Goal: Check status: Check status

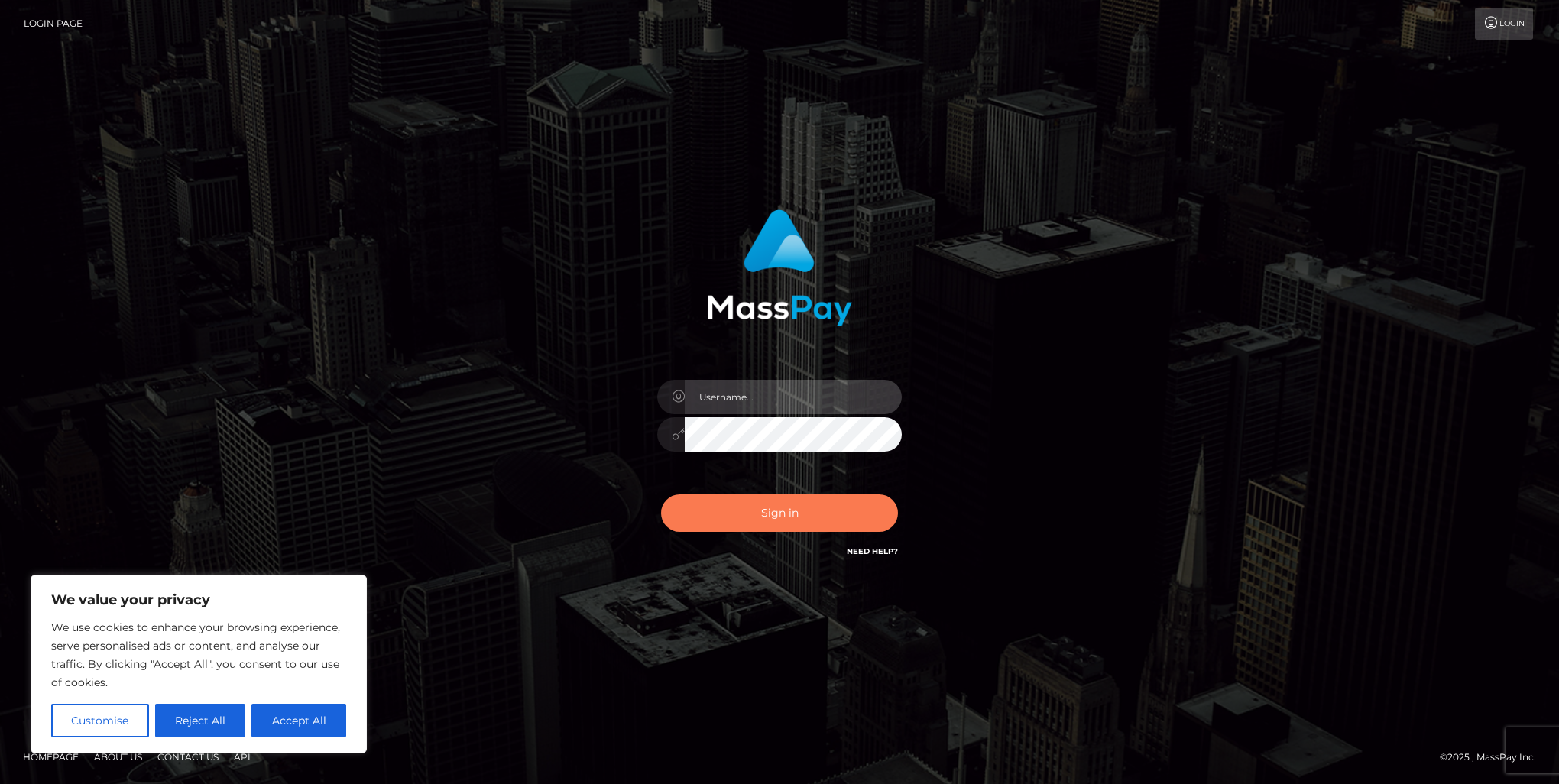
type input "marnie.of"
click at [810, 503] on button "Sign in" at bounding box center [780, 513] width 237 height 38
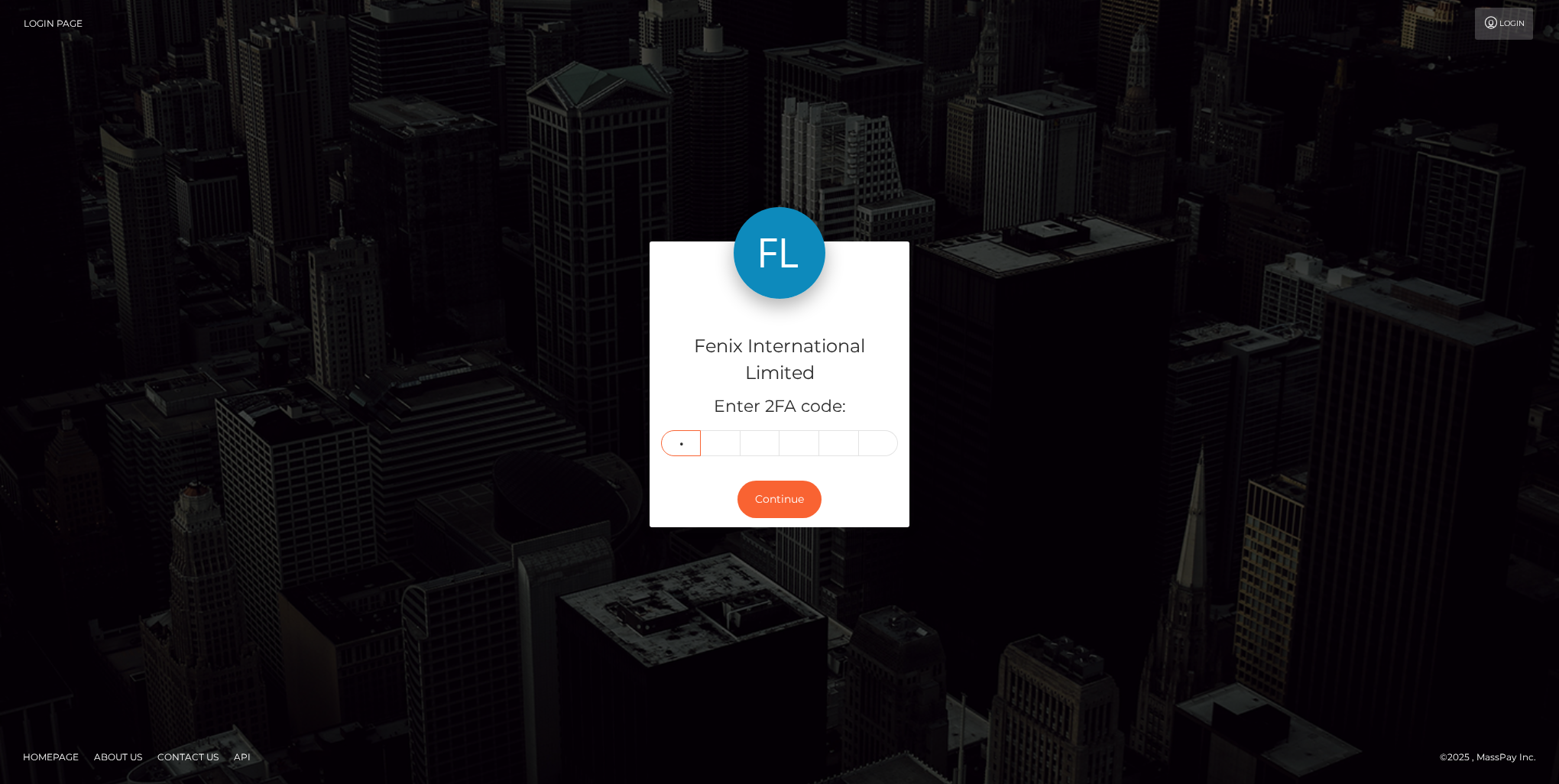
type input "5"
type input "2"
type input "9"
type input "0"
type input "6"
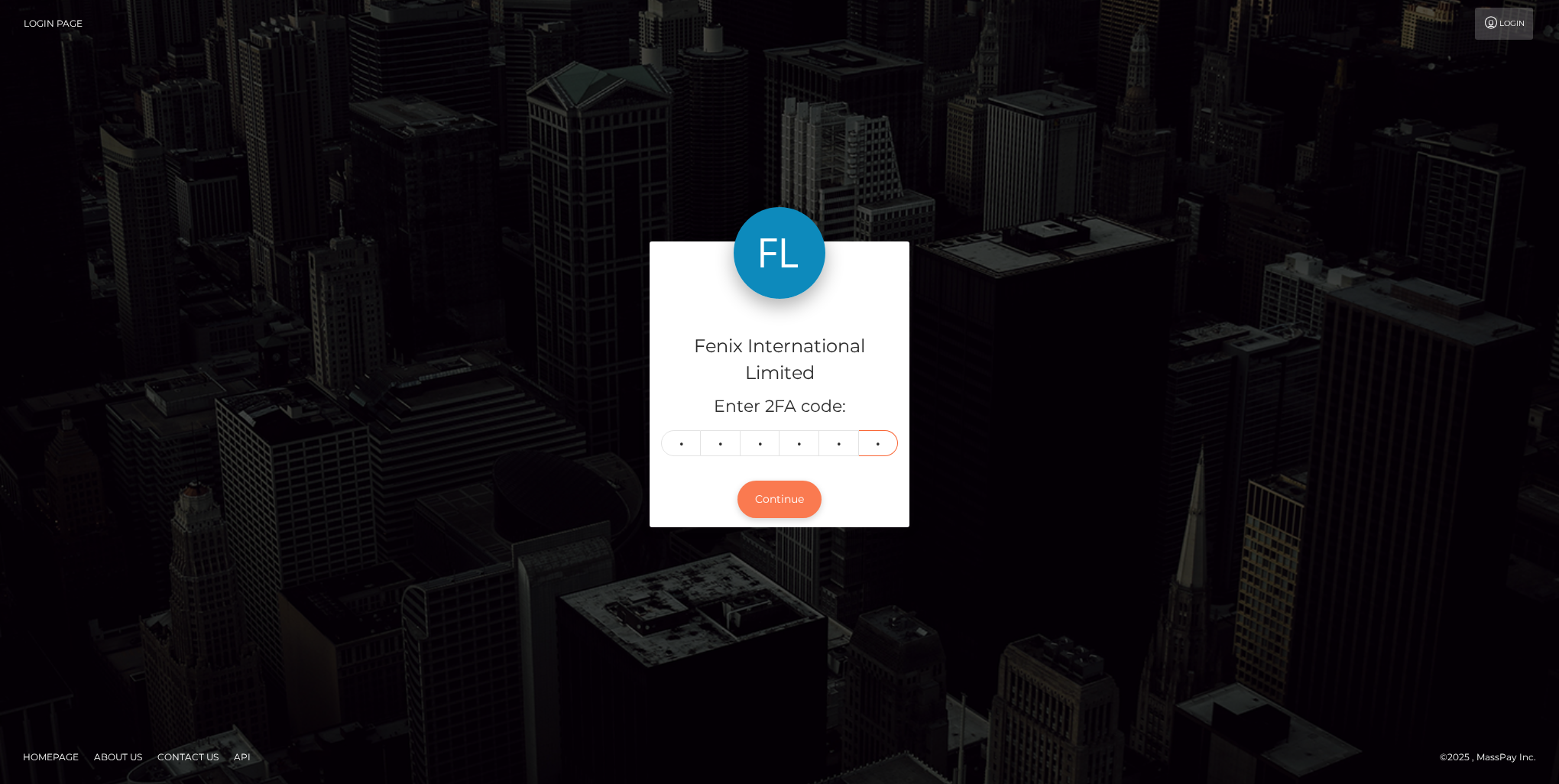
type input "5"
click at [807, 509] on button "Continue" at bounding box center [779, 499] width 84 height 38
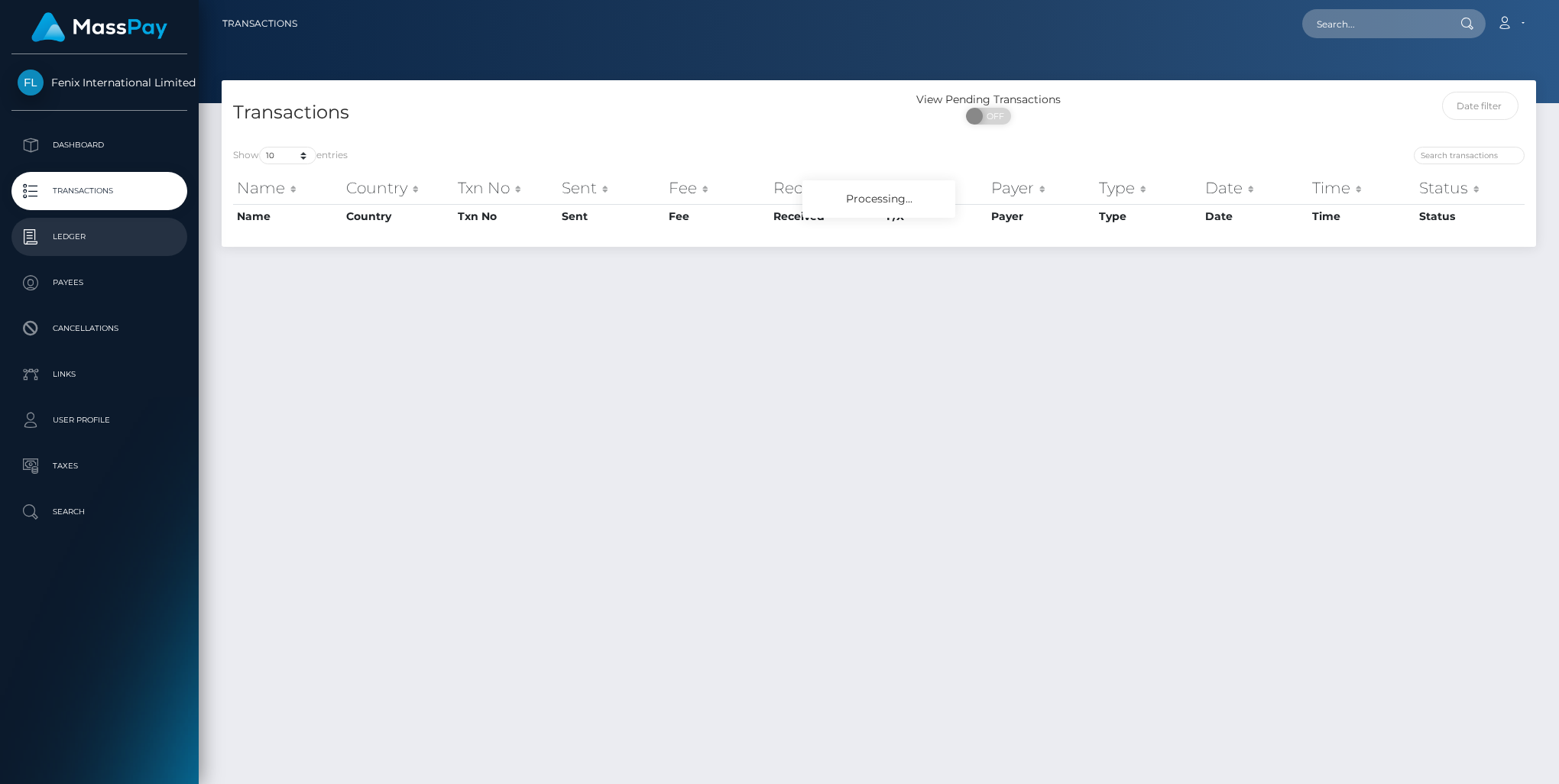
click at [97, 230] on p "Ledger" at bounding box center [99, 236] width 164 height 23
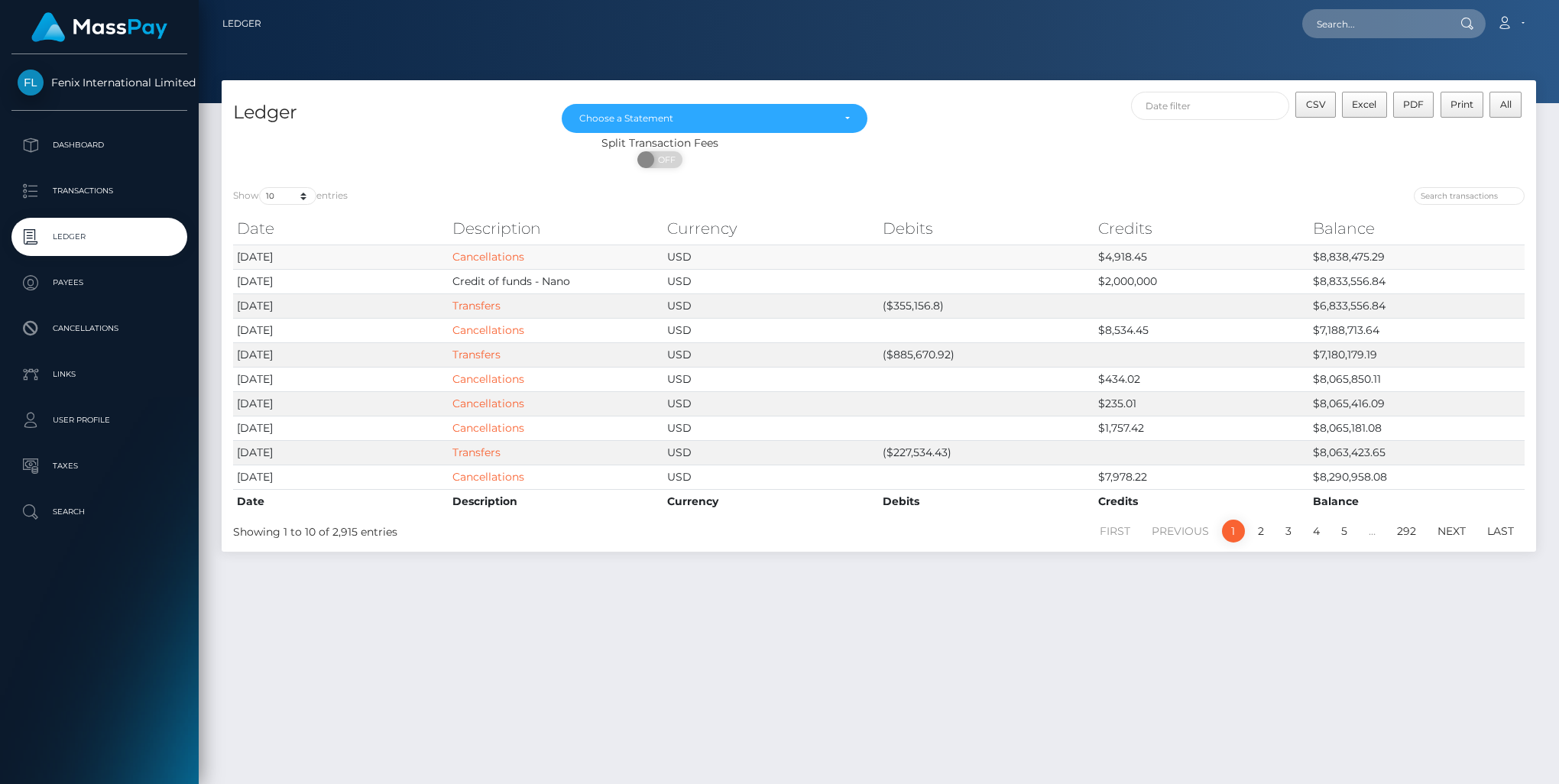
click at [1361, 255] on td "$8,838,475.29" at bounding box center [1416, 256] width 215 height 24
copy td "8,838,475.29"
